Goal: Information Seeking & Learning: Learn about a topic

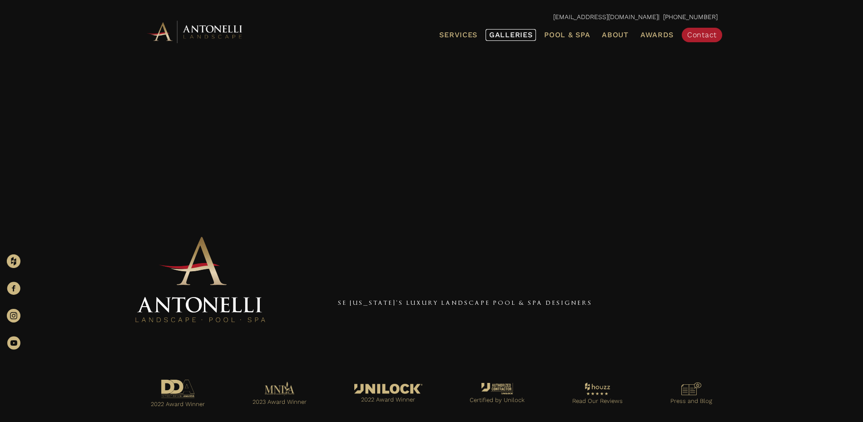
click at [503, 36] on span "Galleries" at bounding box center [510, 34] width 43 height 9
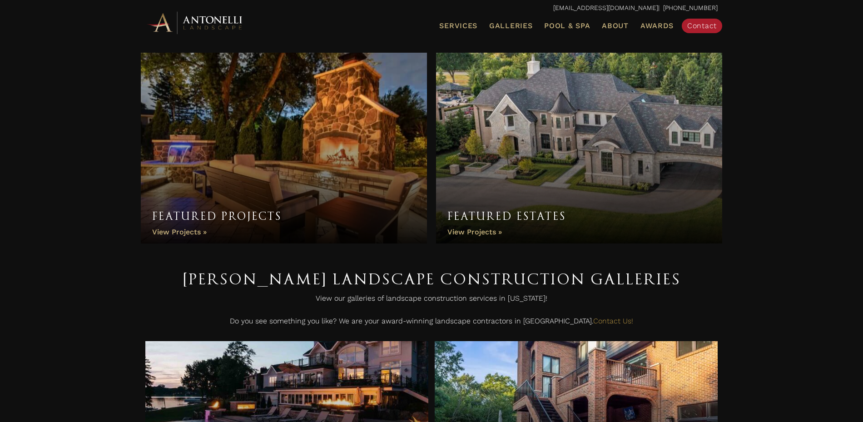
click at [293, 152] on link "Featured Projects" at bounding box center [284, 148] width 286 height 191
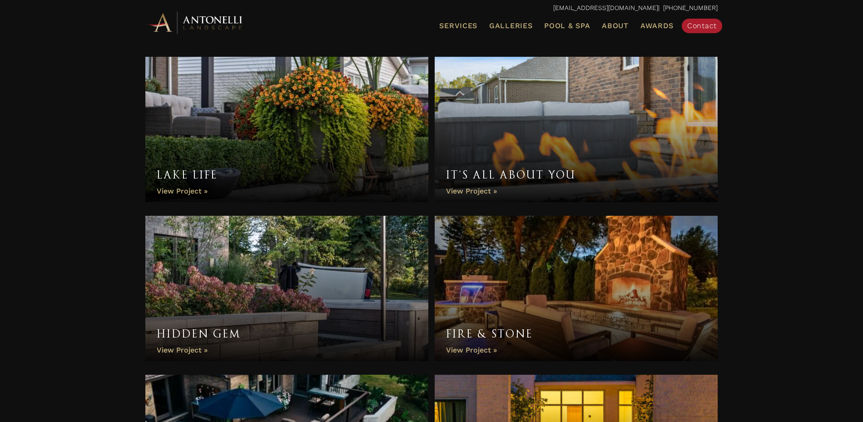
scroll to position [150, 0]
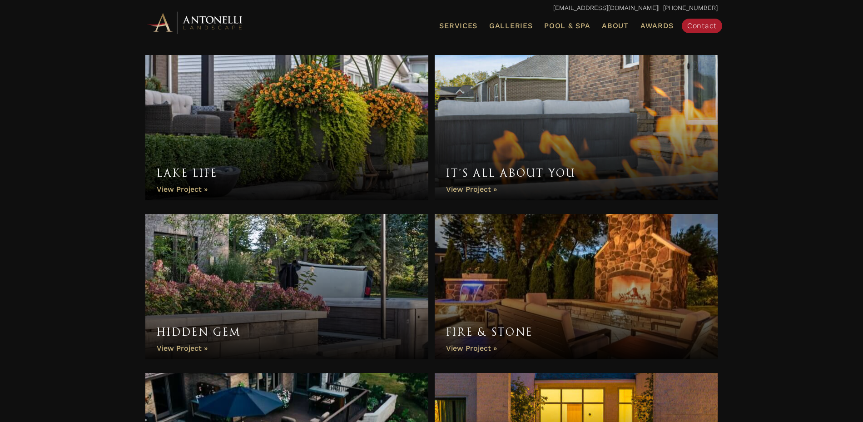
click at [633, 118] on link "It’s All About You" at bounding box center [575, 127] width 283 height 145
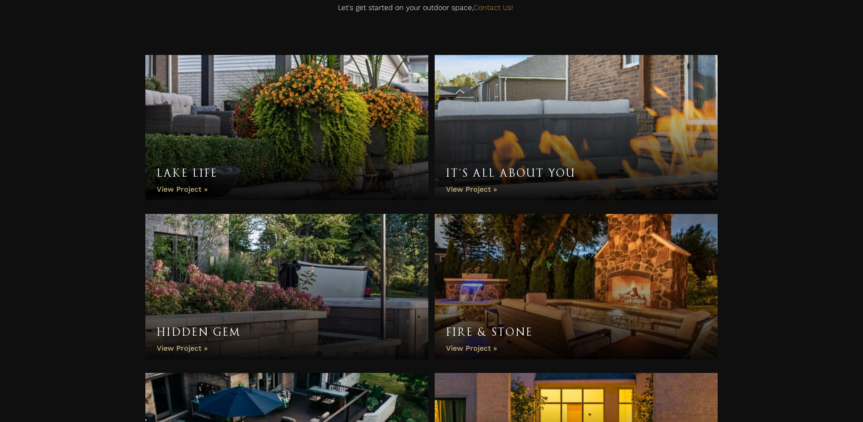
click at [607, 270] on link "Fire & Stone" at bounding box center [575, 286] width 283 height 145
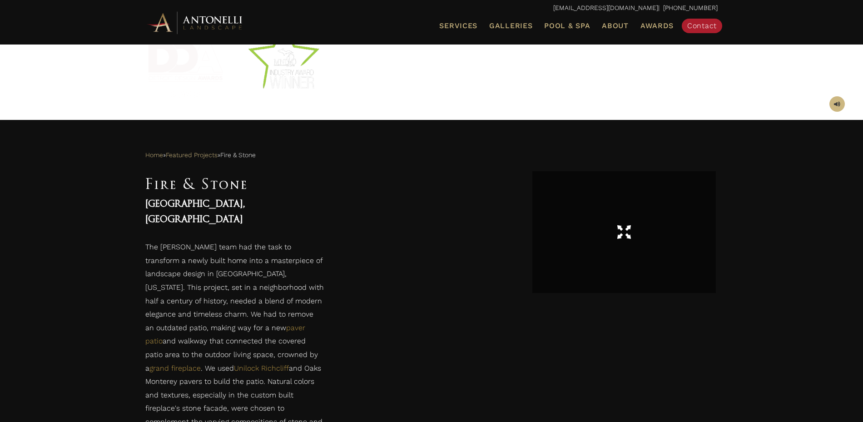
scroll to position [358, 0]
